Goal: Task Accomplishment & Management: Manage account settings

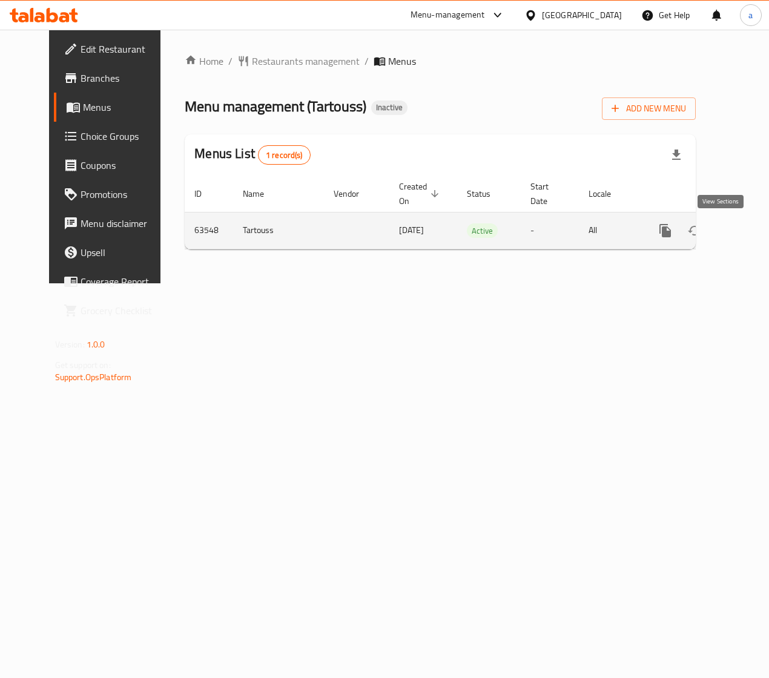
click at [747, 233] on icon "enhanced table" at bounding box center [752, 230] width 11 height 11
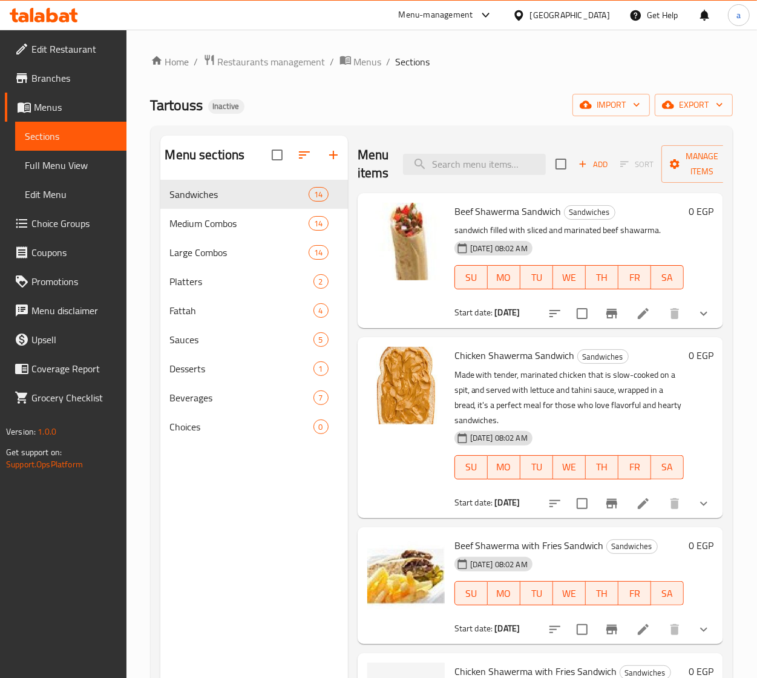
scroll to position [76, 0]
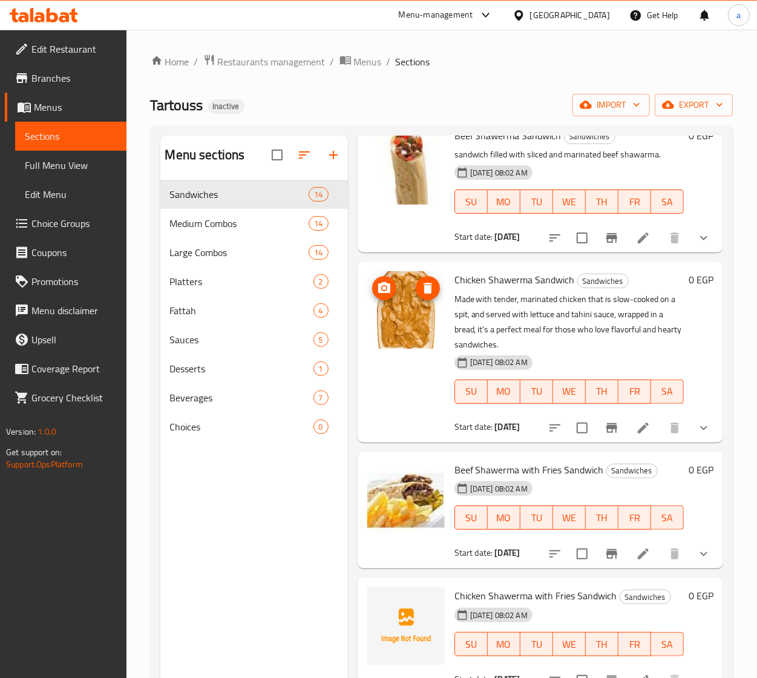
click at [430, 315] on img at bounding box center [405, 309] width 77 height 77
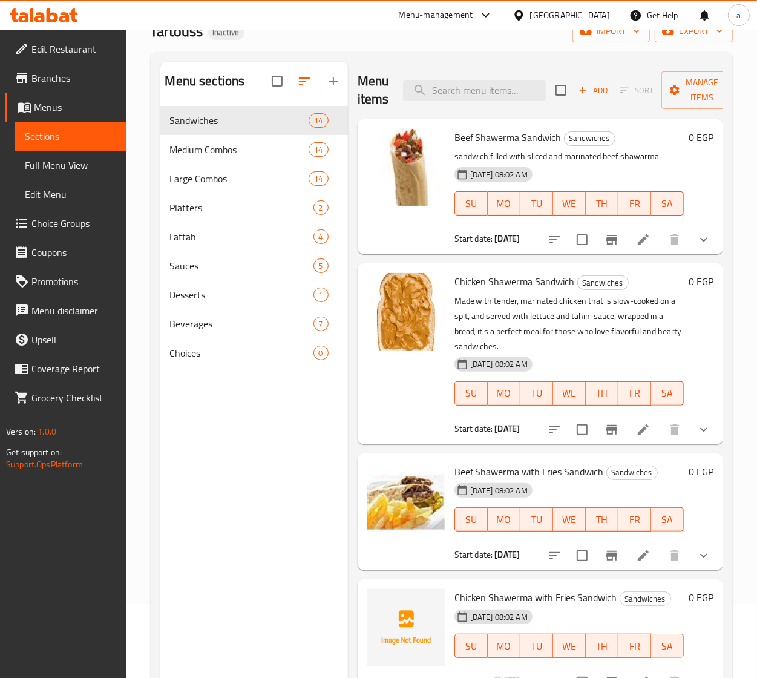
scroll to position [0, 0]
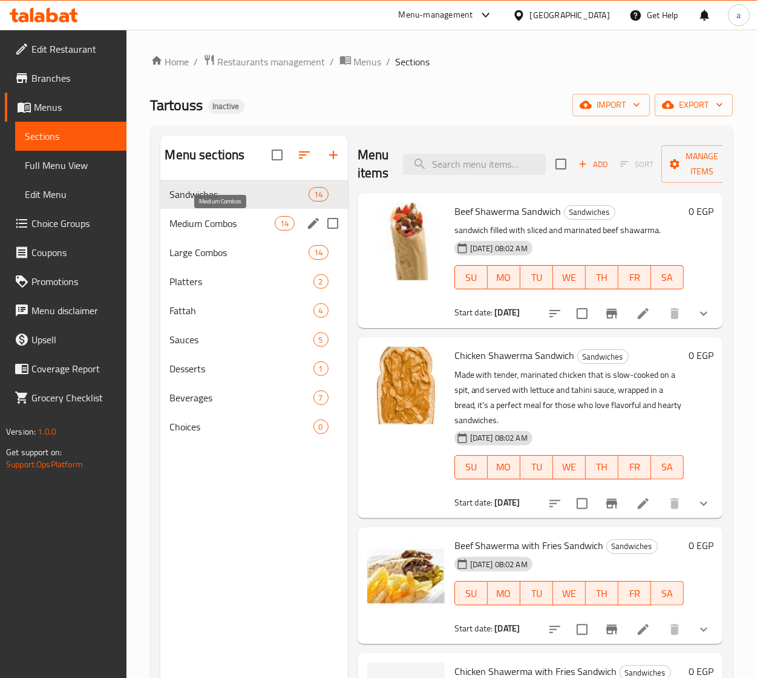
click at [205, 223] on span "Medium Combos" at bounding box center [222, 223] width 105 height 15
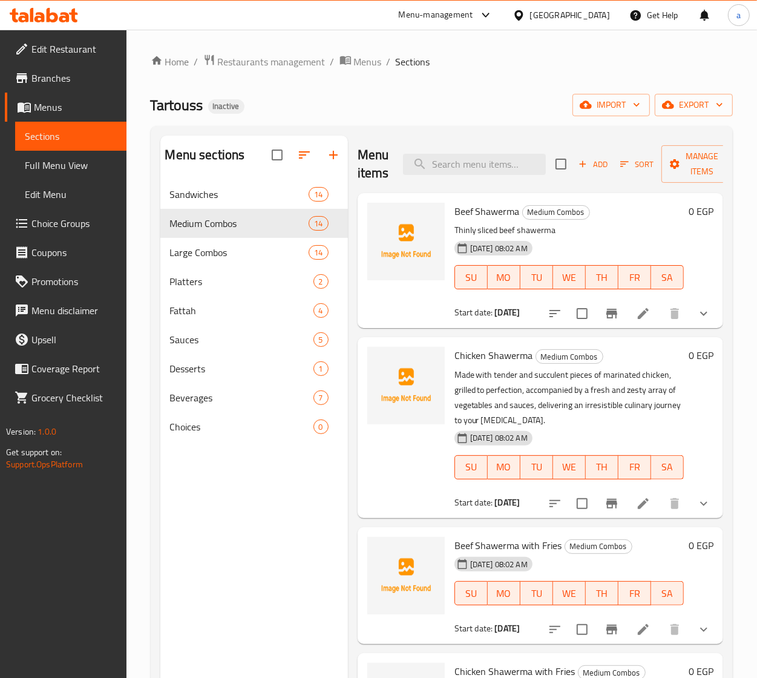
click at [95, 38] on link "Edit Restaurant" at bounding box center [66, 48] width 122 height 29
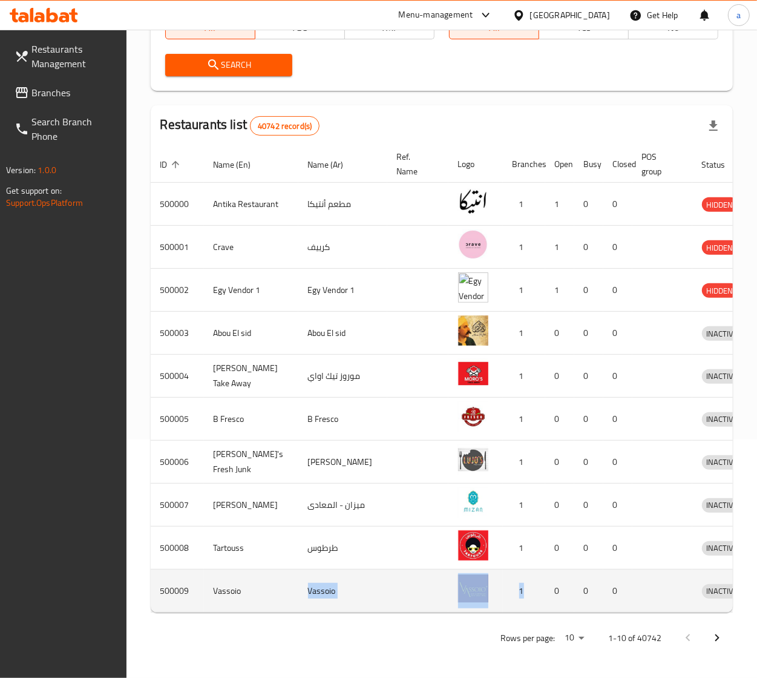
drag, startPoint x: 473, startPoint y: 600, endPoint x: 271, endPoint y: 588, distance: 201.9
click at [271, 588] on table "ID sorted ascending Name (En) Name (Ar) Ref. Name Logo Branches Open Busy Close…" at bounding box center [475, 379] width 649 height 467
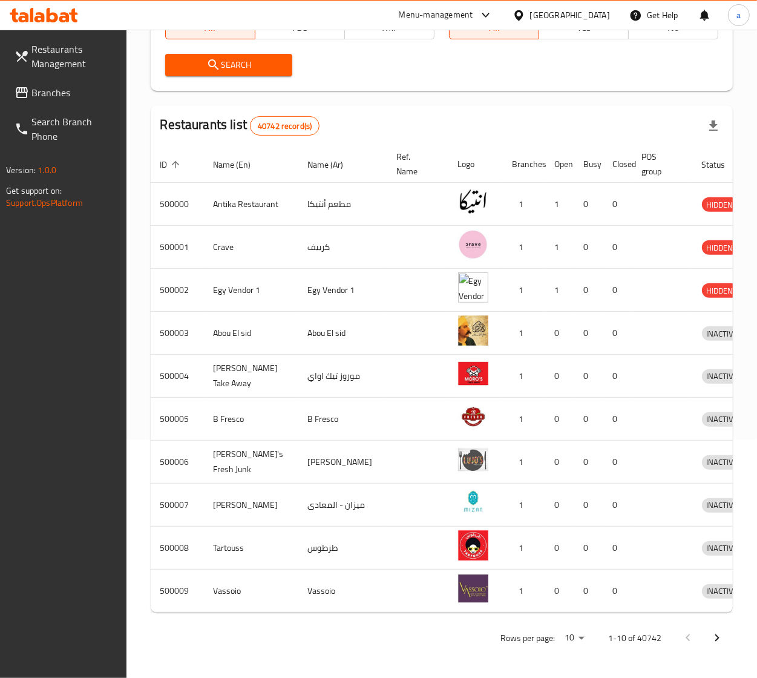
click at [245, 628] on div "Rows per page: 10 1-10 of 40742" at bounding box center [442, 637] width 582 height 31
click at [209, 637] on div "Rows per page: 10 1-10 of 40742" at bounding box center [442, 637] width 582 height 31
